Goal: Complete application form

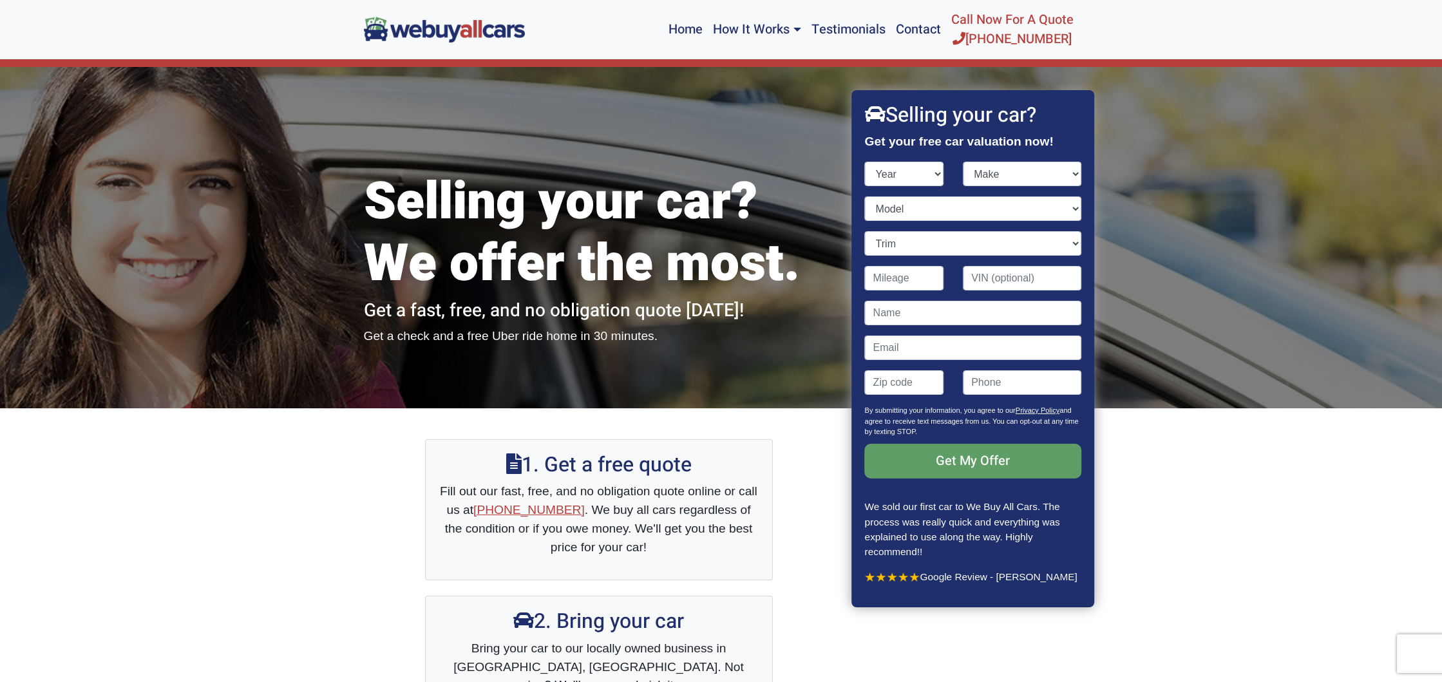
select select "2015"
click at [865, 162] on select "Year [DATE] 2024 2023 2022 2021 2020 2019 2018 2017 2016 2015 2014 2013 2012 20…" at bounding box center [904, 174] width 79 height 24
click at [992, 176] on select "Make" at bounding box center [1022, 174] width 119 height 24
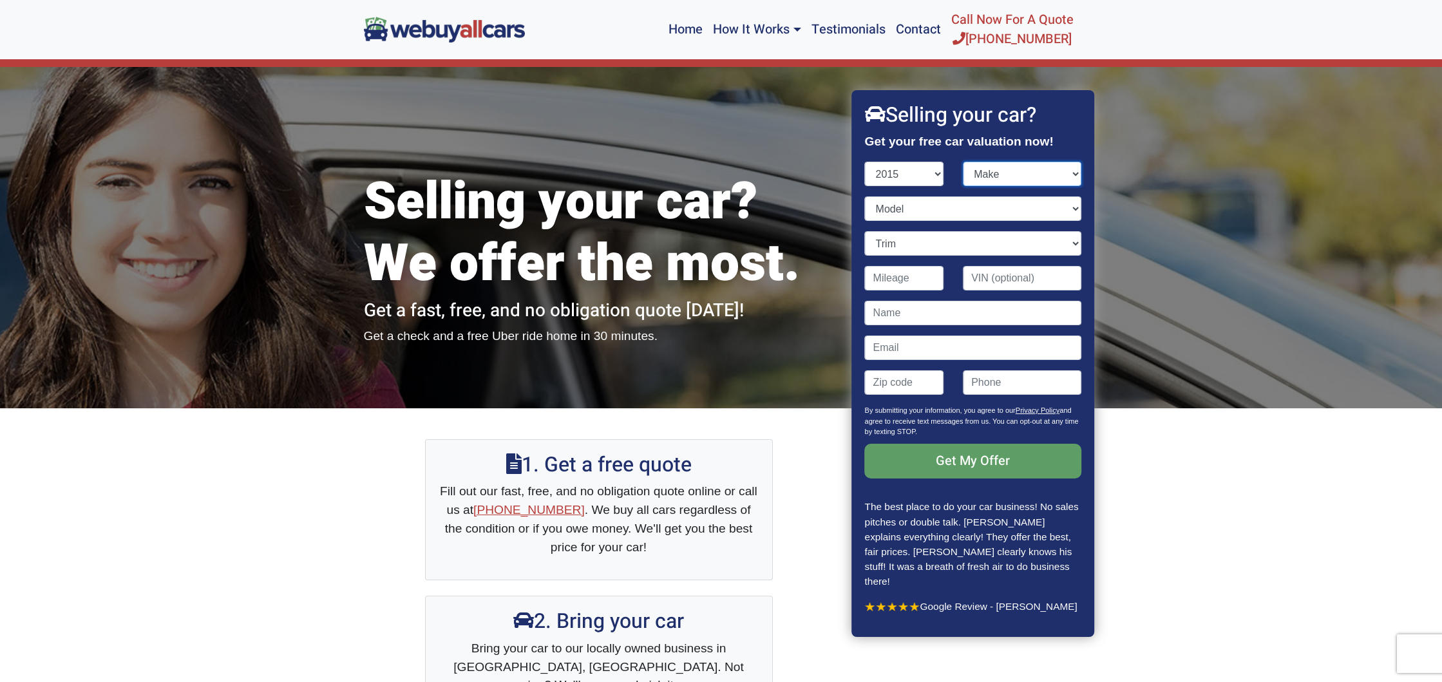
select select "Jeep"
click at [963, 162] on select "Make Acura Alfa Romeo Aston [PERSON_NAME] Audi Bentley BMW Buick Cadillac Chevr…" at bounding box center [1022, 174] width 119 height 24
click at [964, 207] on select "Model" at bounding box center [973, 208] width 216 height 24
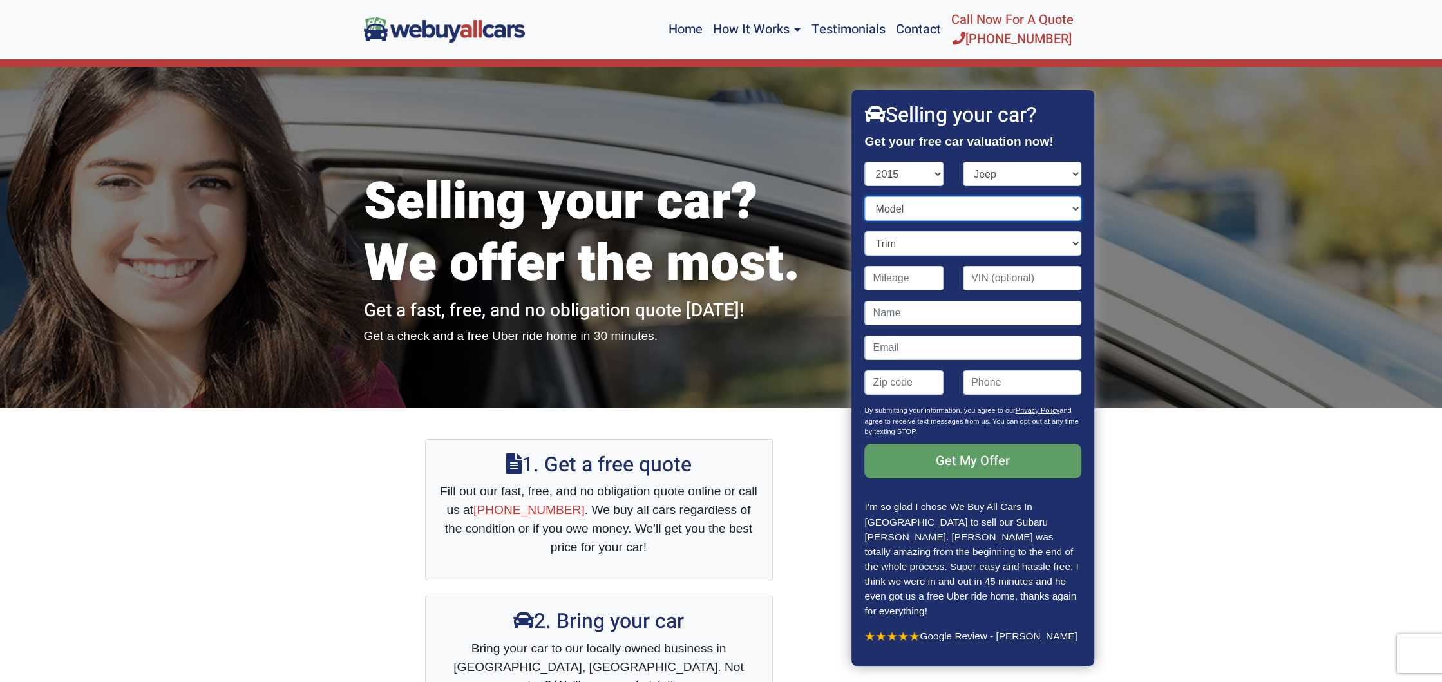
select select "Patriot"
click at [865, 196] on select "Model Cherokee Compass Grand Cherokee Patriot Renegade Wrangler" at bounding box center [973, 208] width 216 height 24
click at [919, 277] on input "Contact form" at bounding box center [904, 278] width 79 height 24
type input "67,000"
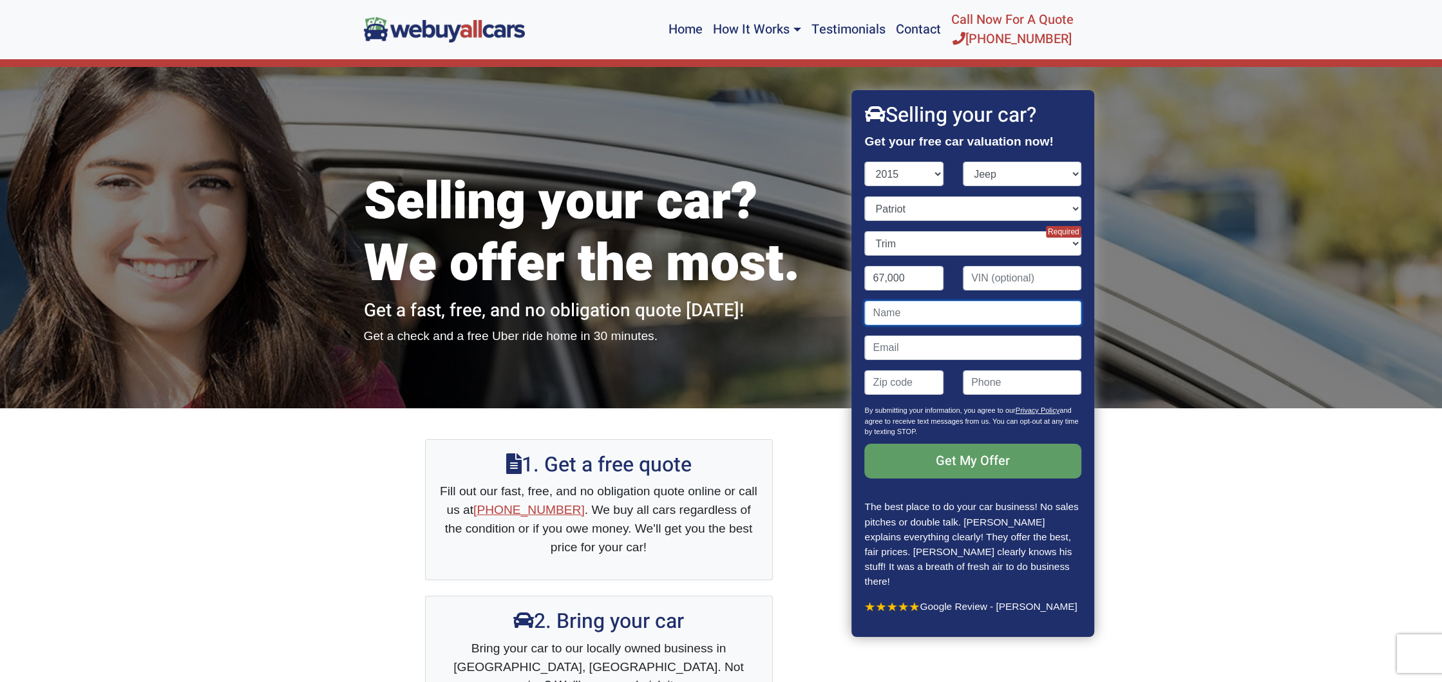
click at [924, 317] on input "Contact form" at bounding box center [973, 313] width 216 height 24
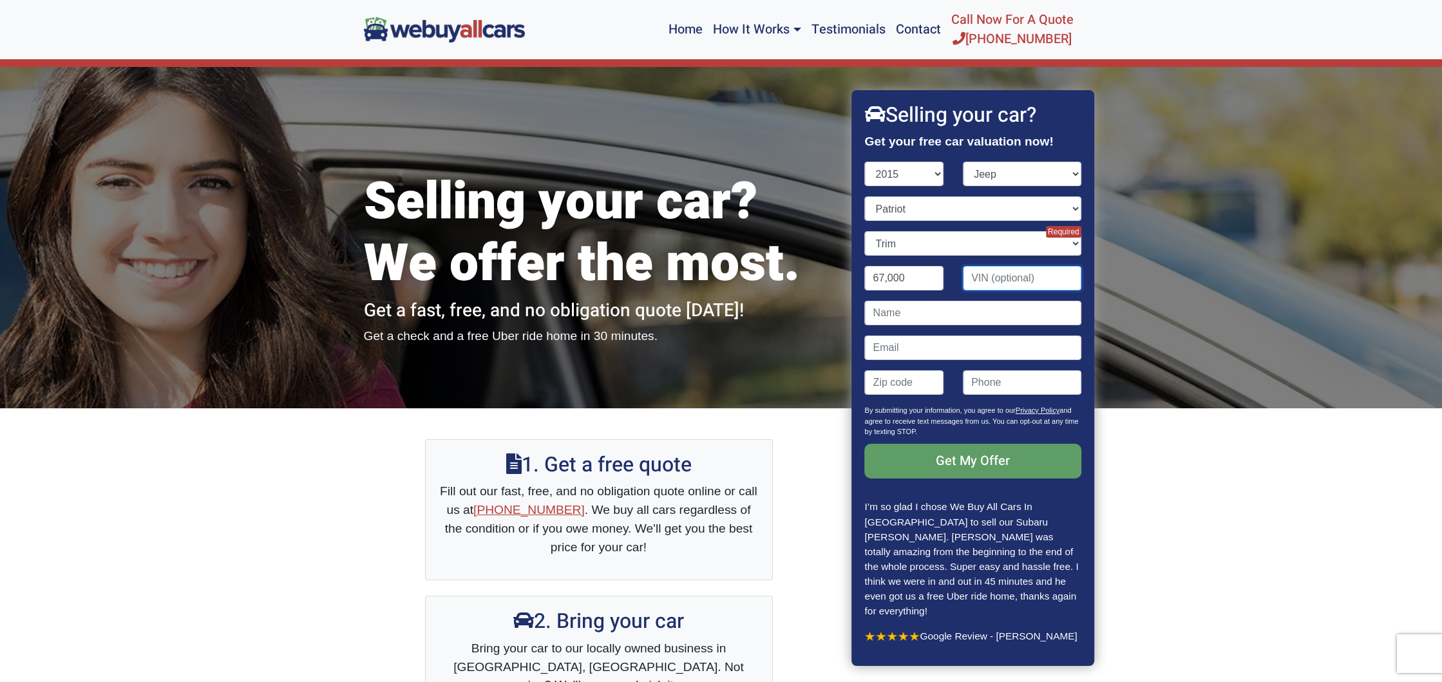
click at [984, 283] on input "Contact form" at bounding box center [1022, 278] width 119 height 24
paste input "[US_VEHICLE_IDENTIFICATION_NUMBER]"
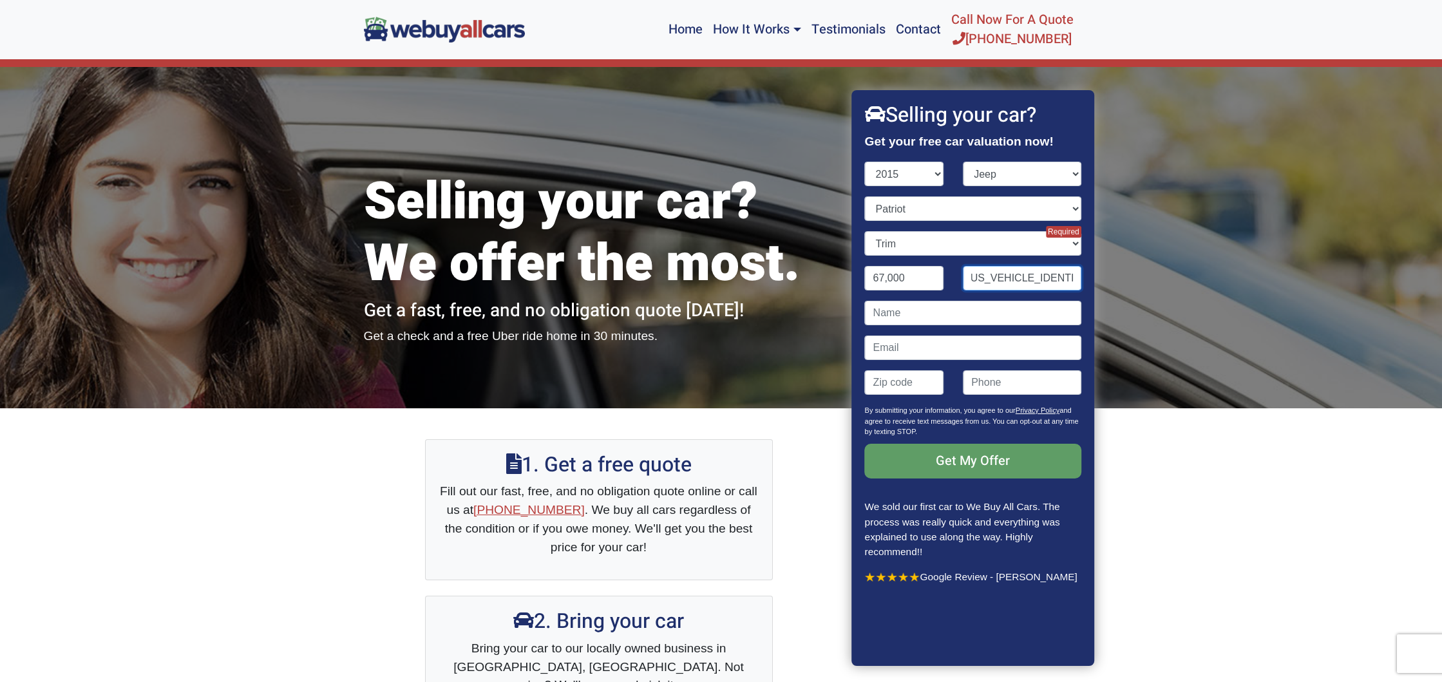
type input "[US_VEHICLE_IDENTIFICATION_NUMBER]"
click at [939, 321] on input "Contact form" at bounding box center [973, 313] width 216 height 24
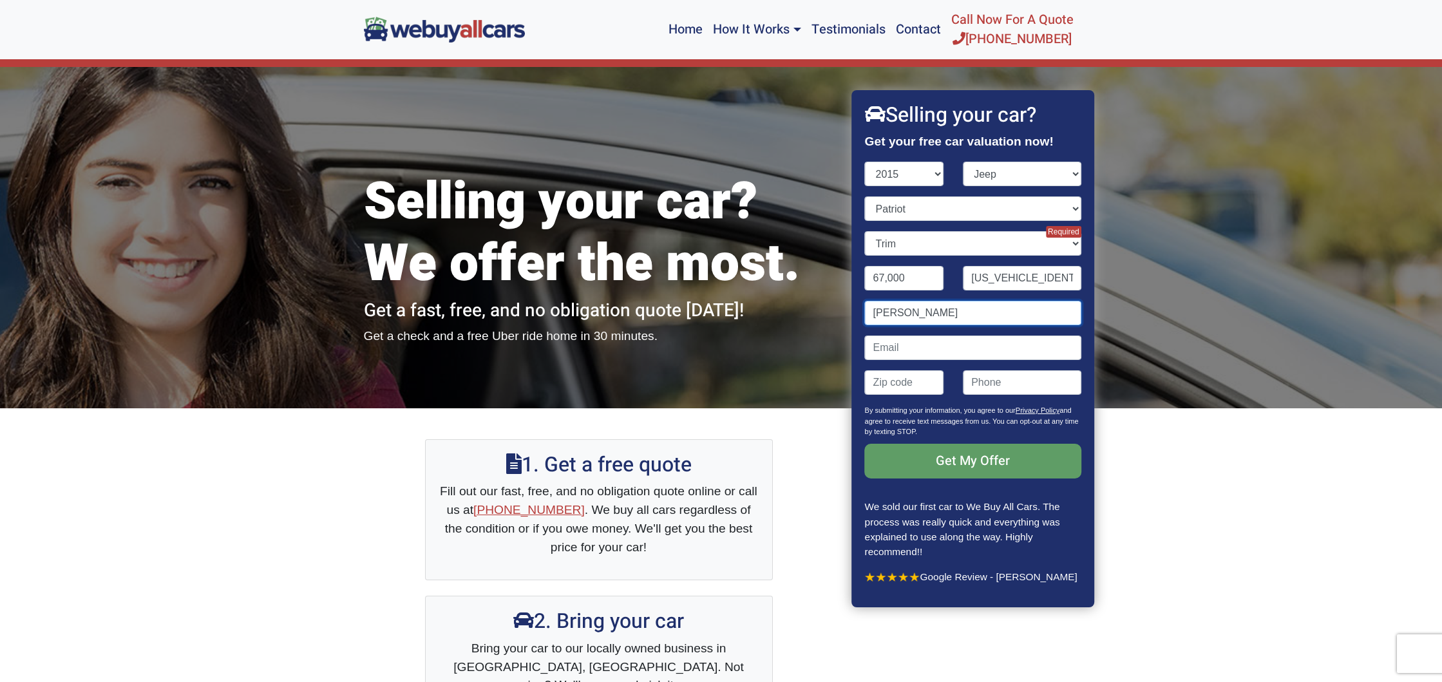
type input "[PERSON_NAME]"
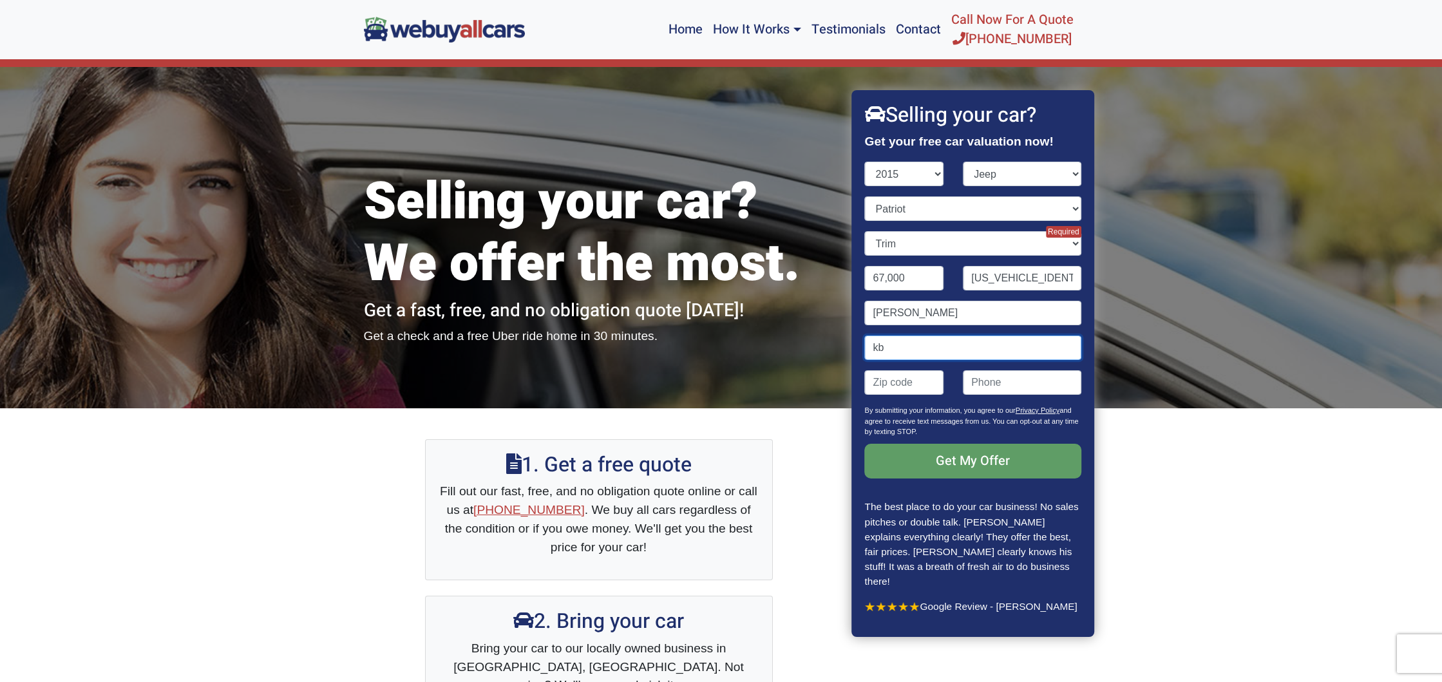
type input "k"
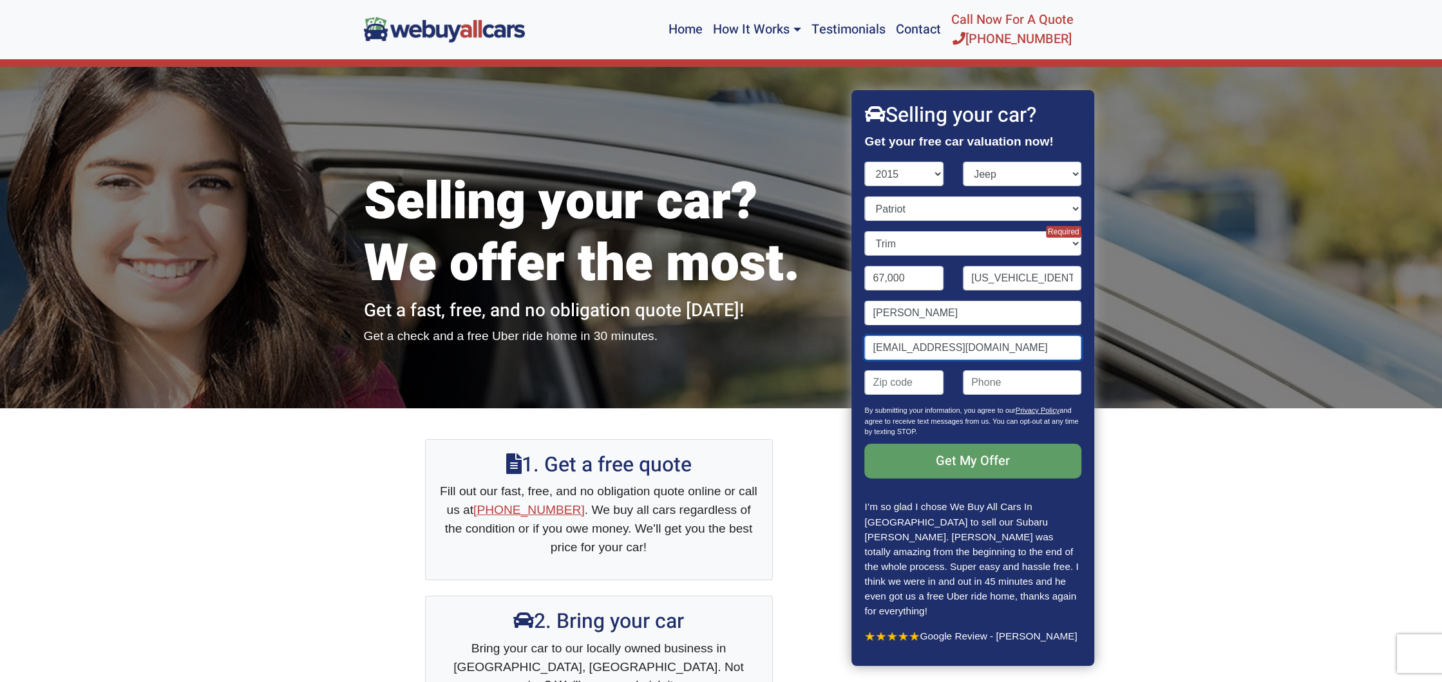
type input "[EMAIL_ADDRESS][DOMAIN_NAME]"
type input "08043"
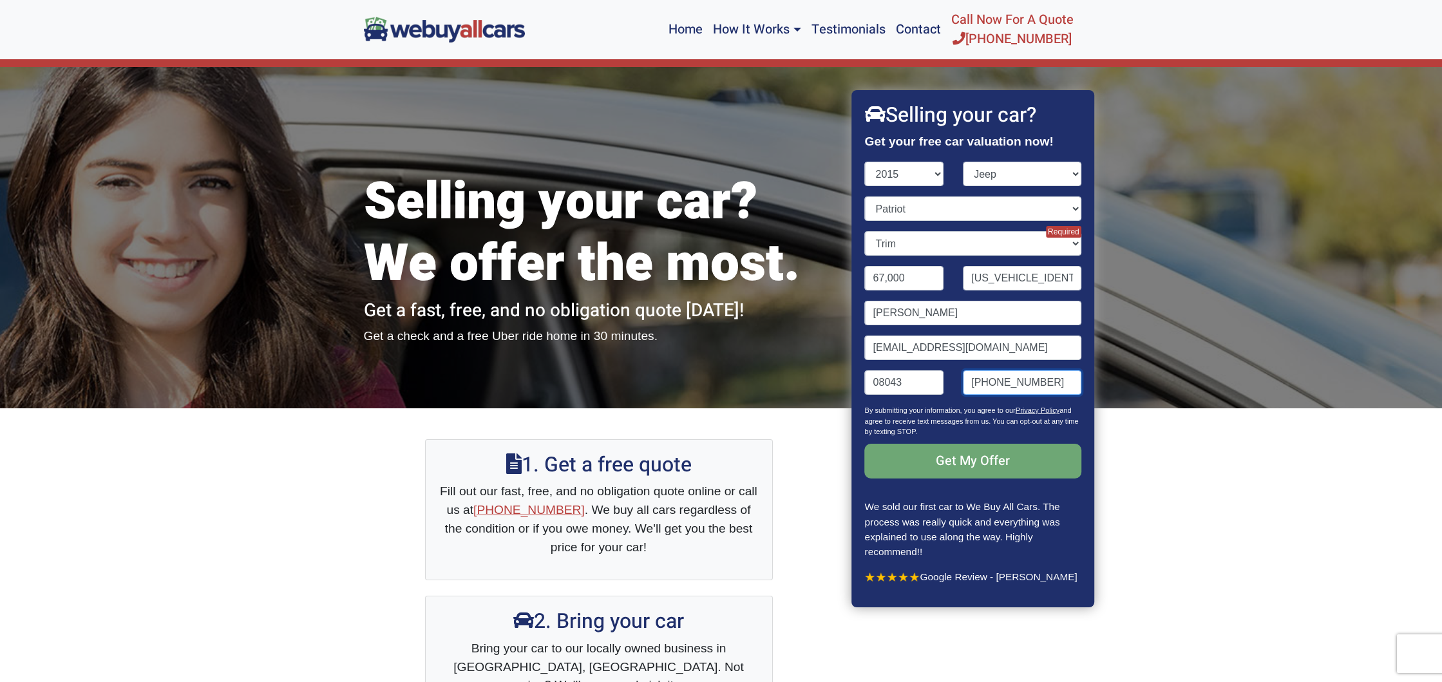
type input "[PHONE_NUMBER]"
click at [964, 452] on input "Get My Offer" at bounding box center [973, 461] width 216 height 35
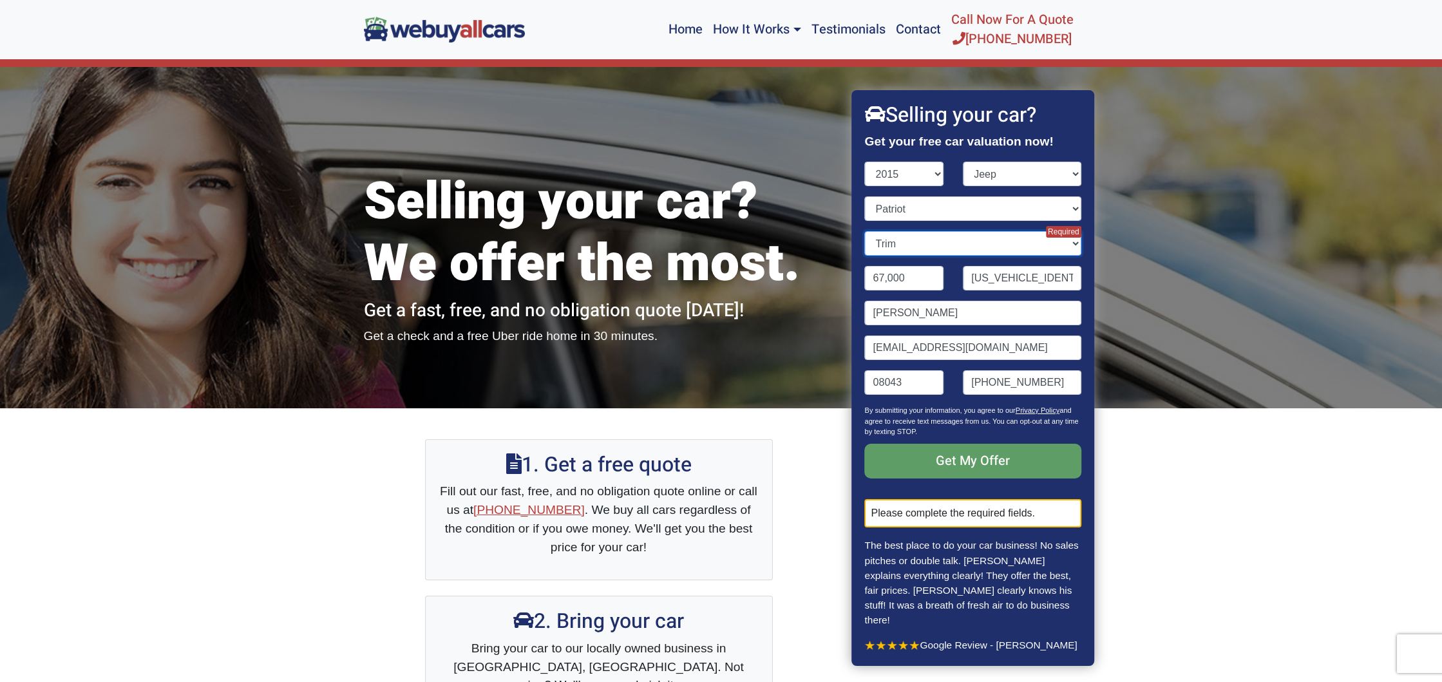
click at [890, 234] on select "Trim Altitude Edition 4dr SUV (2.0L 4cyl CVT) Altitude Edition 4dr SUV 4WD (2.4…" at bounding box center [973, 243] width 216 height 24
click at [942, 249] on select "Trim Altitude Edition 4dr SUV (2.0L 4cyl CVT) Altitude Edition 4dr SUV 4WD (2.4…" at bounding box center [973, 243] width 216 height 24
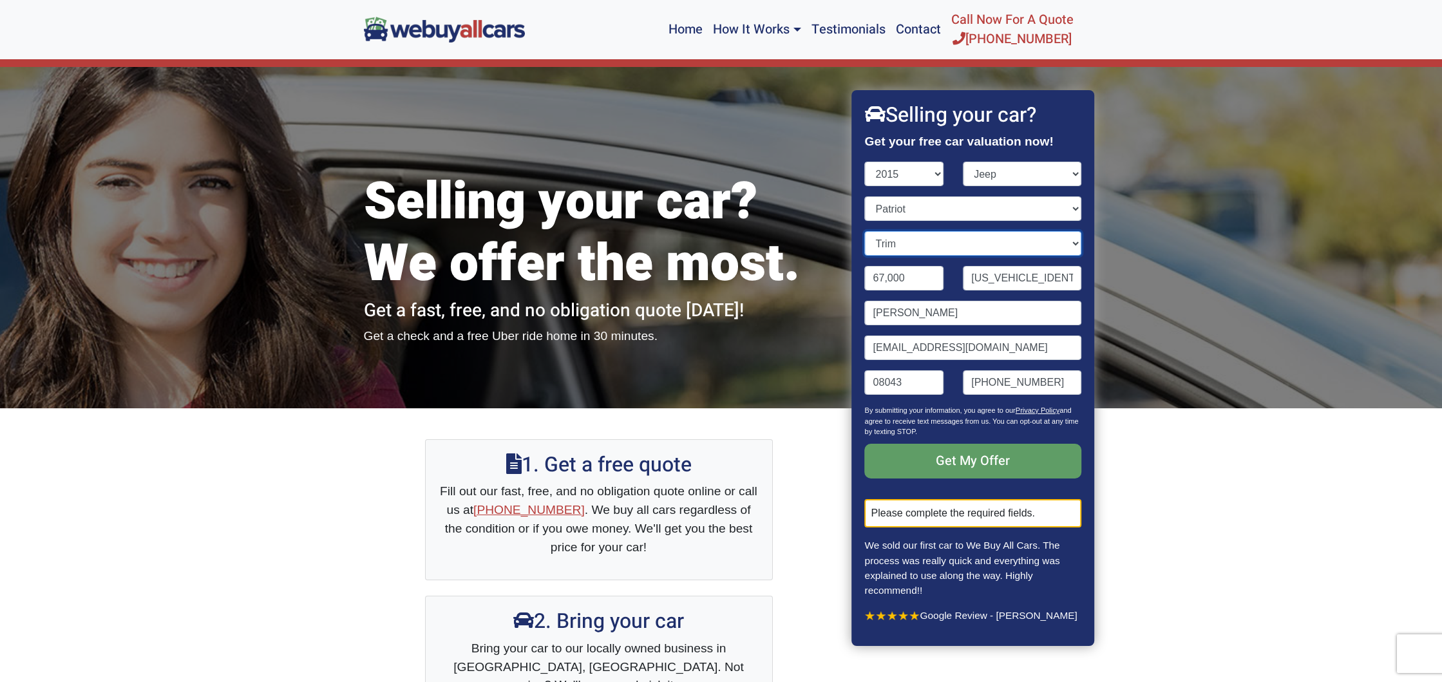
select select "Sport 4dr SUV (2.0L 4cyl)"
click at [865, 231] on select "Trim Altitude Edition 4dr SUV (2.0L 4cyl CVT) Altitude Edition 4dr SUV 4WD (2.4…" at bounding box center [973, 243] width 216 height 24
click at [920, 454] on input "Get My Offer" at bounding box center [973, 461] width 216 height 35
